Goal: Check status: Check status

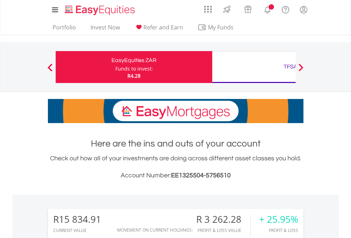
scroll to position [68, 111]
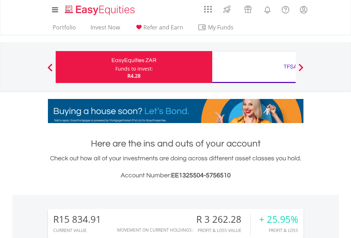
click at [115, 67] on div "Funds to invest:" at bounding box center [134, 68] width 38 height 7
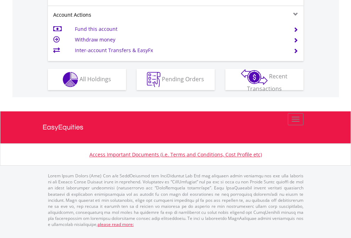
scroll to position [680, 0]
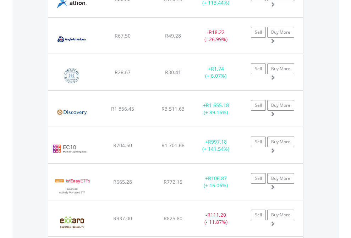
scroll to position [51, 0]
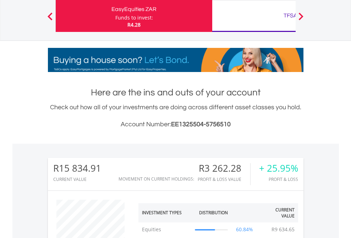
click at [254, 16] on div "TFSA" at bounding box center [290, 16] width 148 height 10
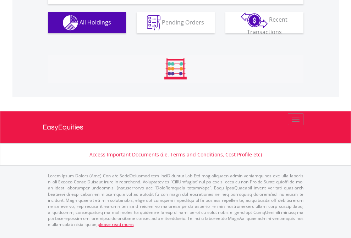
scroll to position [803, 0]
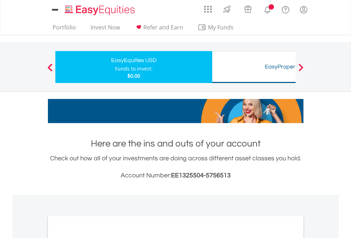
scroll to position [426, 0]
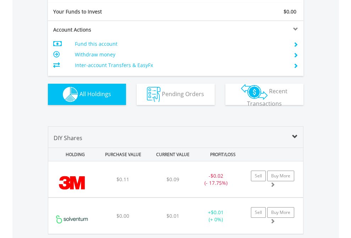
scroll to position [789, 0]
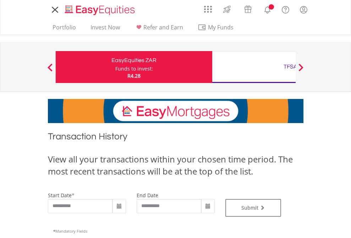
type input "**********"
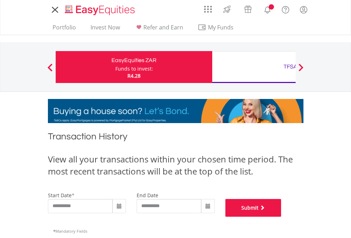
click at [281, 217] on button "Submit" at bounding box center [253, 208] width 56 height 18
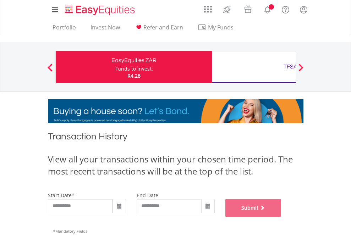
scroll to position [288, 0]
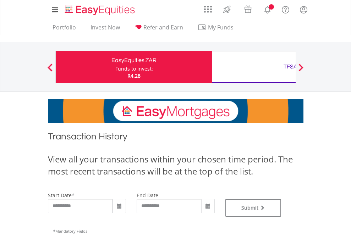
click at [254, 67] on div "TFSA" at bounding box center [290, 67] width 148 height 10
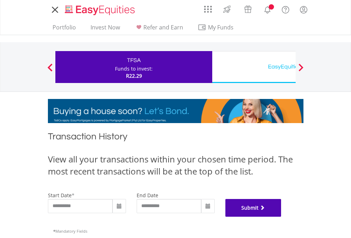
click at [281, 217] on button "Submit" at bounding box center [253, 208] width 56 height 18
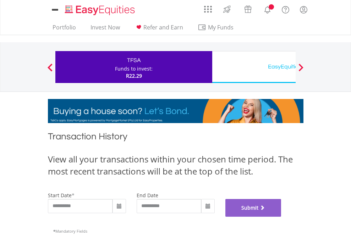
scroll to position [288, 0]
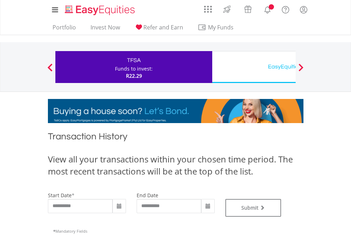
click at [254, 67] on div "EasyEquities USD" at bounding box center [290, 67] width 148 height 10
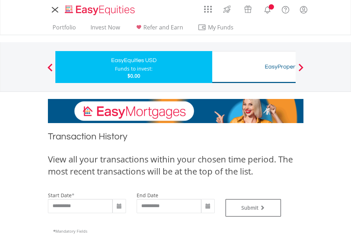
type input "**********"
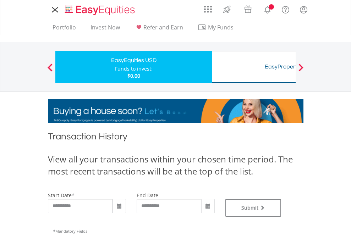
type input "**********"
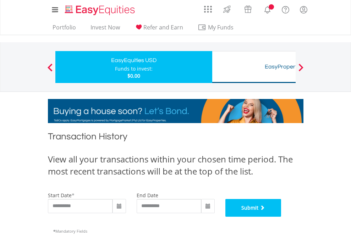
click at [281, 217] on button "Submit" at bounding box center [253, 208] width 56 height 18
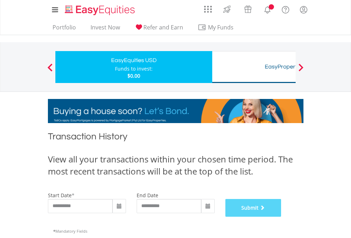
scroll to position [288, 0]
